Goal: Transaction & Acquisition: Purchase product/service

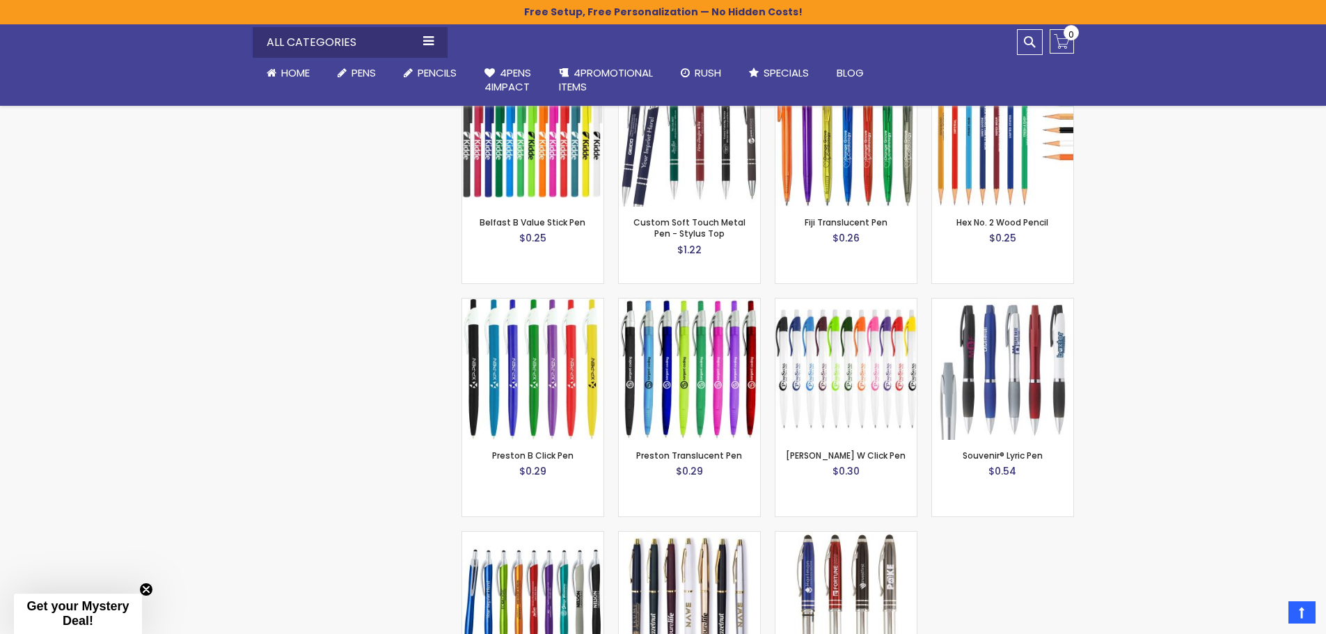
scroll to position [1741, 0]
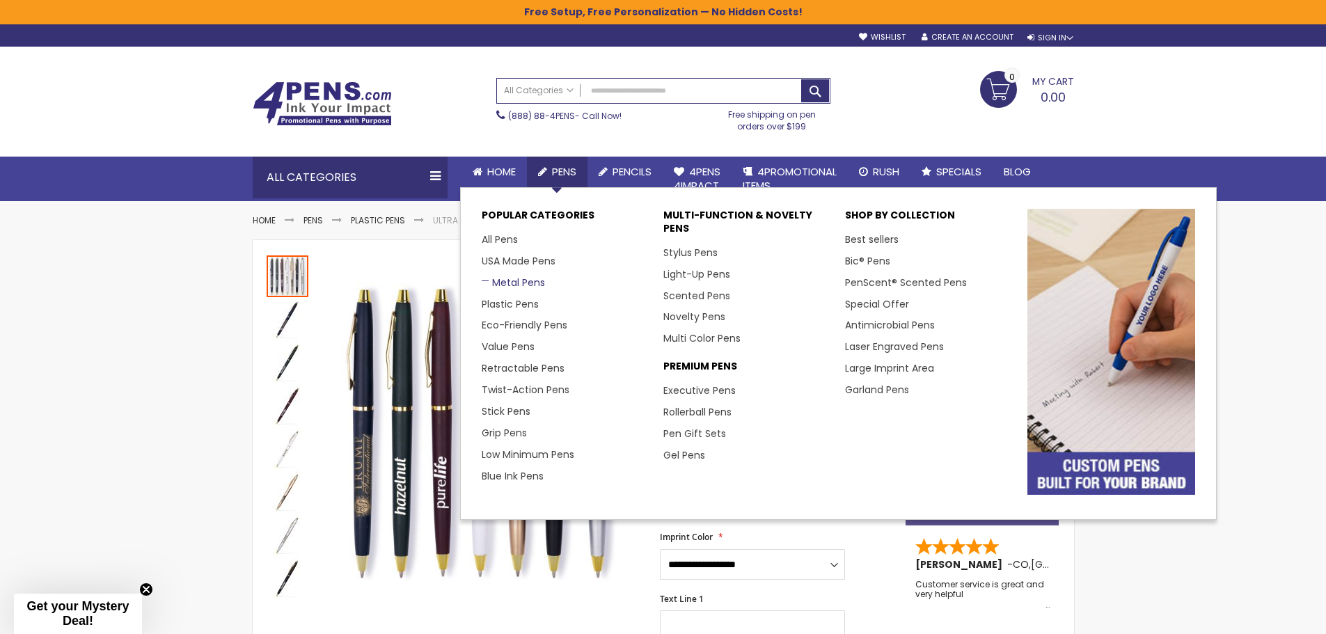
click at [514, 278] on link "Metal Pens" at bounding box center [513, 283] width 63 height 14
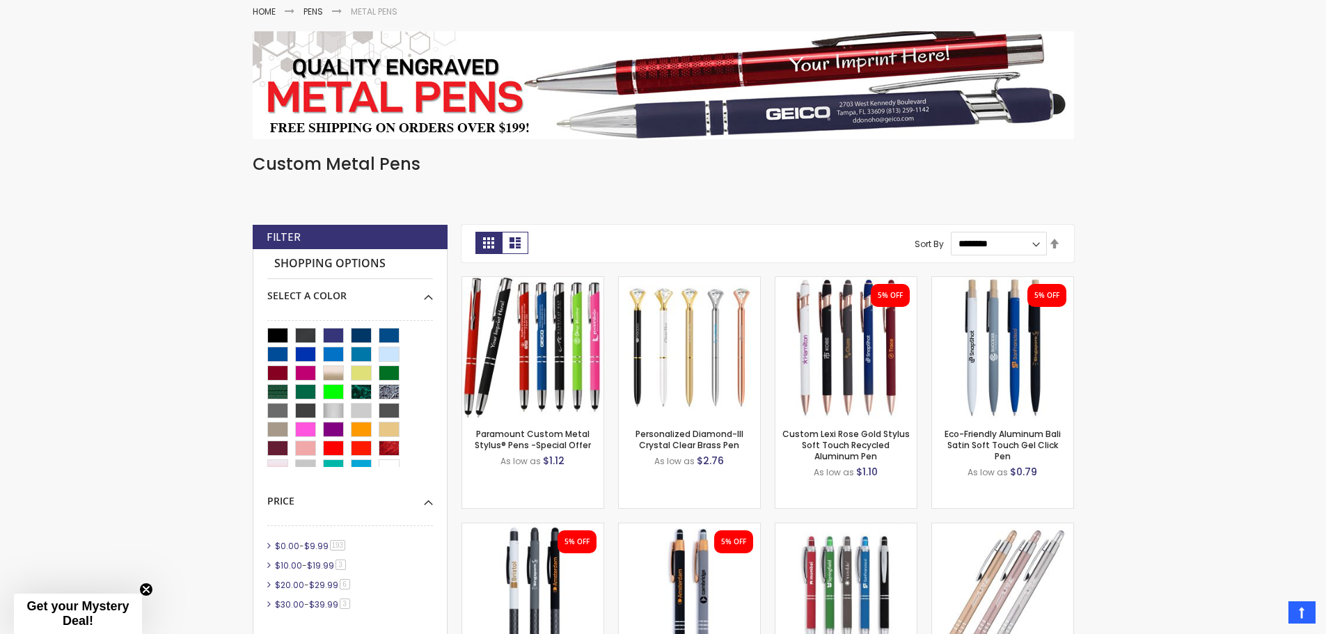
scroll to position [233, 0]
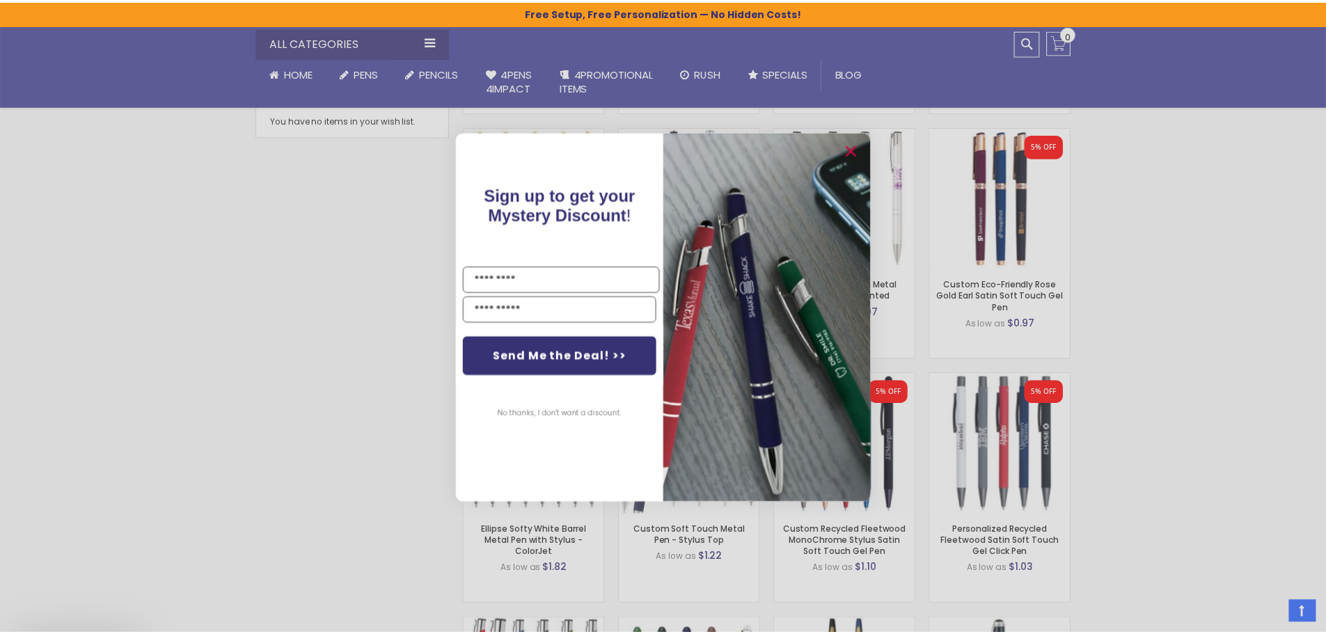
scroll to position [860, 0]
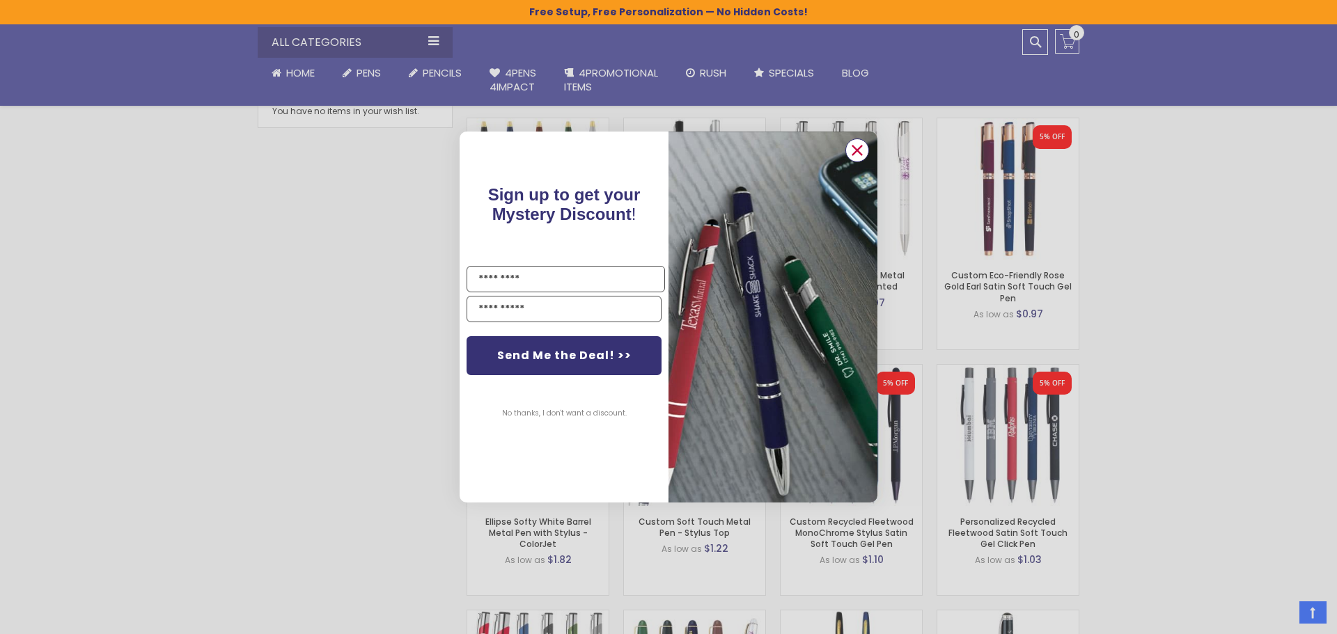
drag, startPoint x: 850, startPoint y: 146, endPoint x: 870, endPoint y: 150, distance: 19.8
click at [853, 146] on icon "Close dialog" at bounding box center [857, 150] width 22 height 22
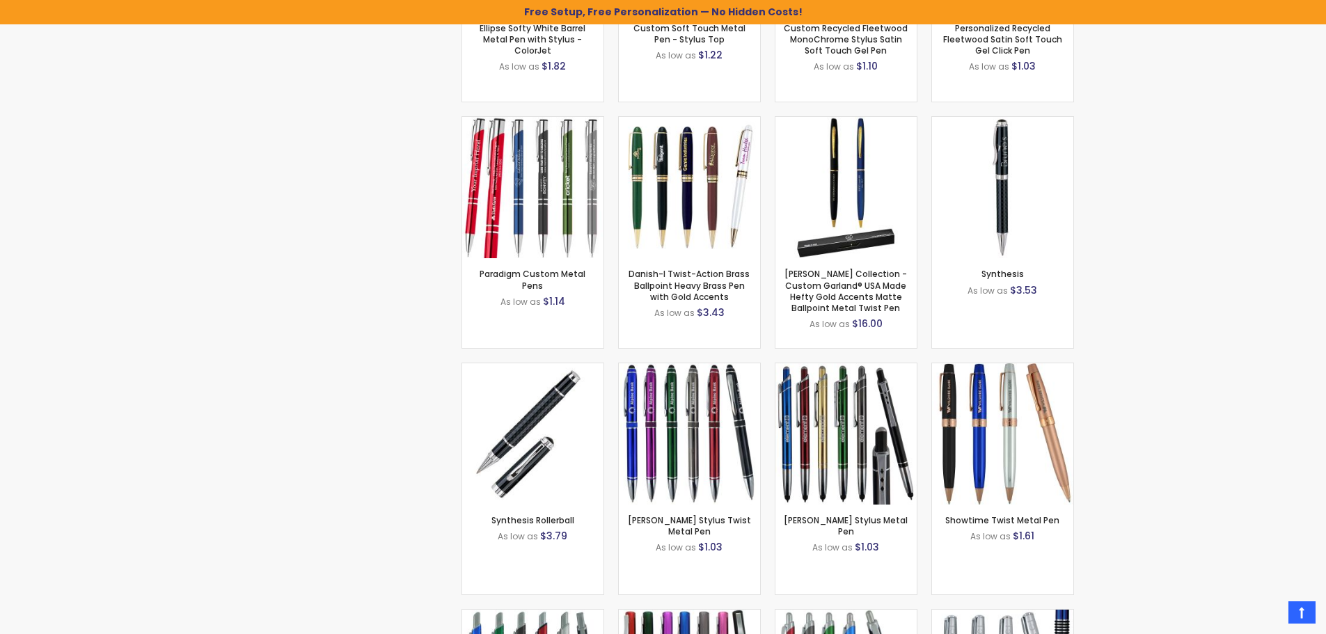
scroll to position [0, 0]
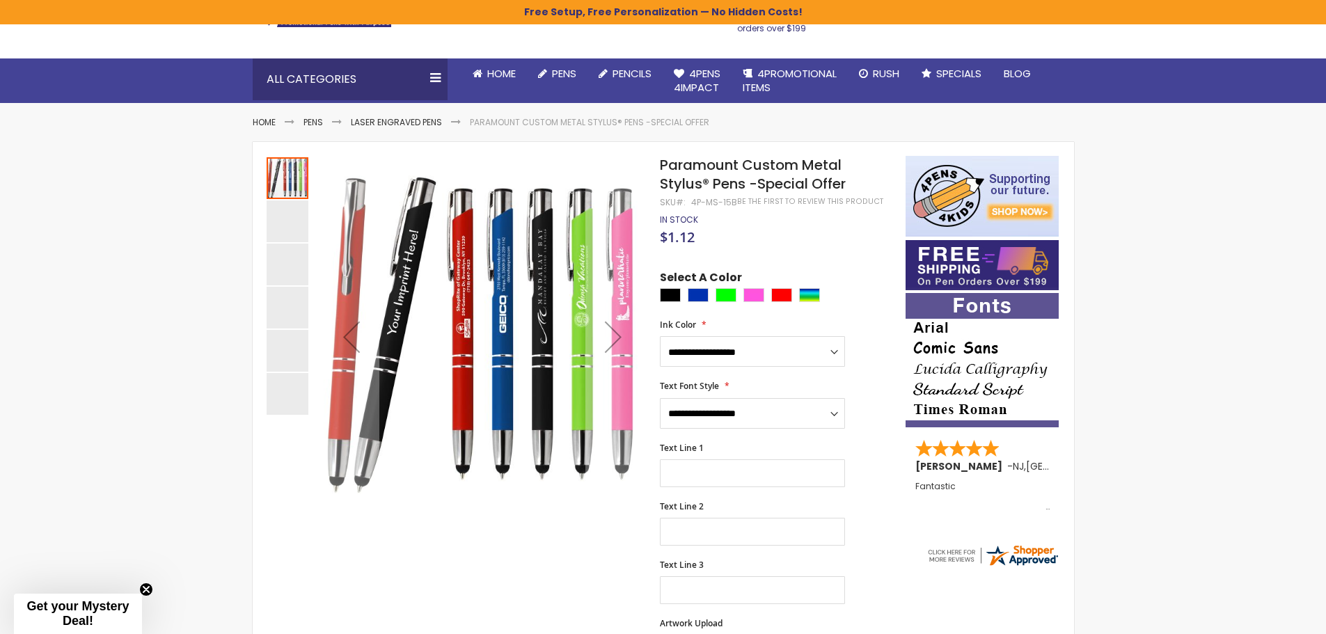
scroll to position [139, 0]
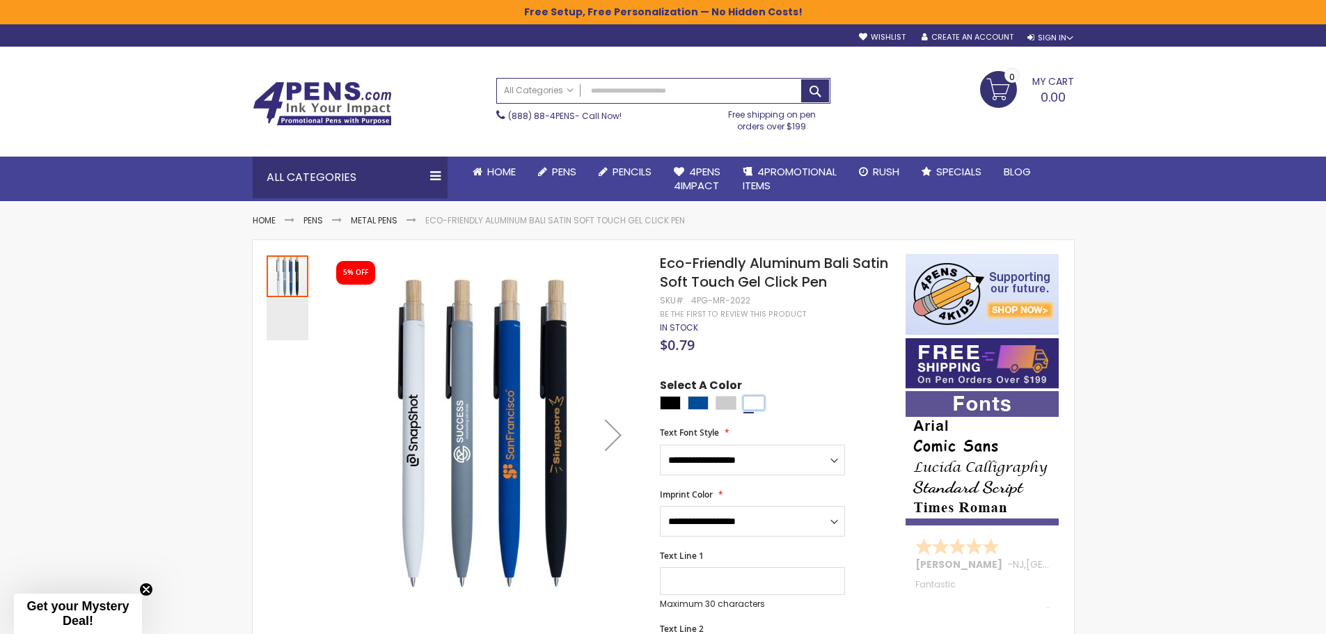
click at [753, 396] on div "White" at bounding box center [754, 403] width 21 height 14
type input "****"
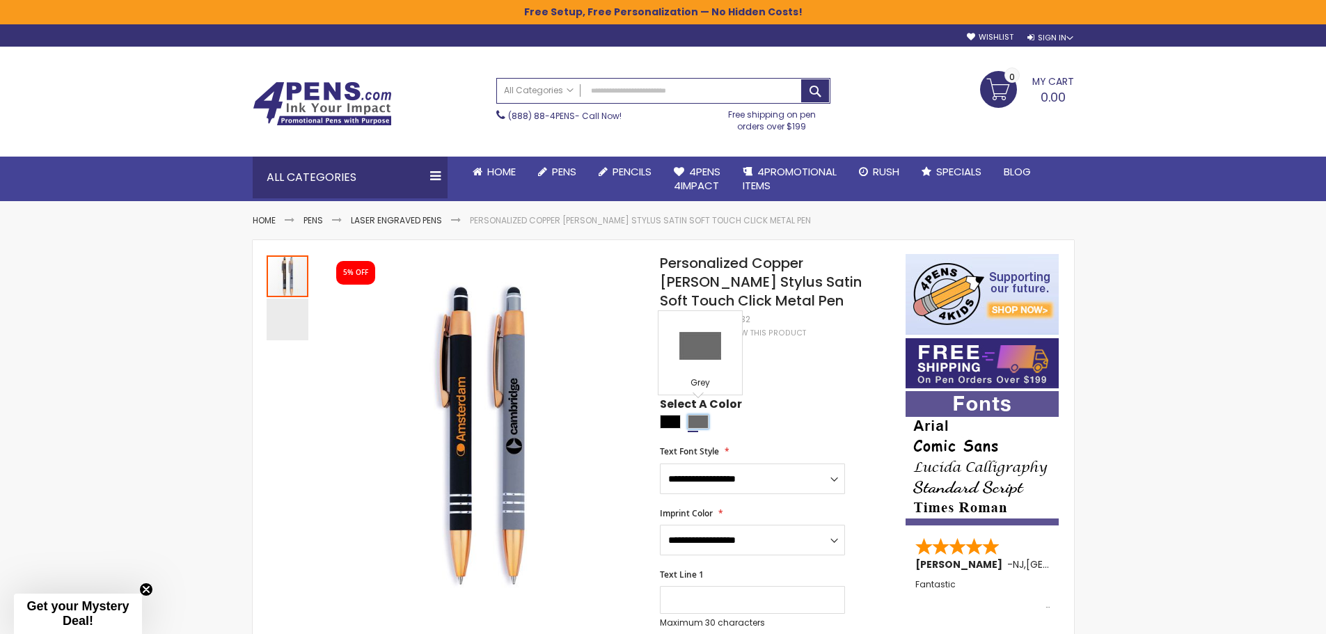
click at [703, 415] on div "Grey" at bounding box center [698, 422] width 21 height 14
type input "****"
